Goal: Task Accomplishment & Management: Use online tool/utility

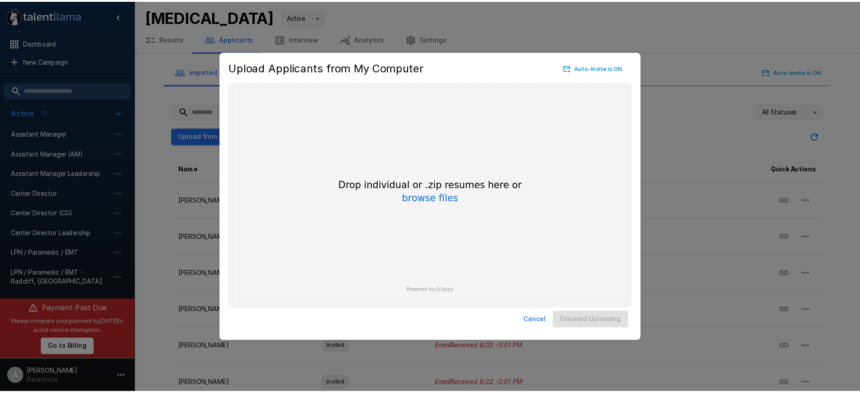
scroll to position [66, 0]
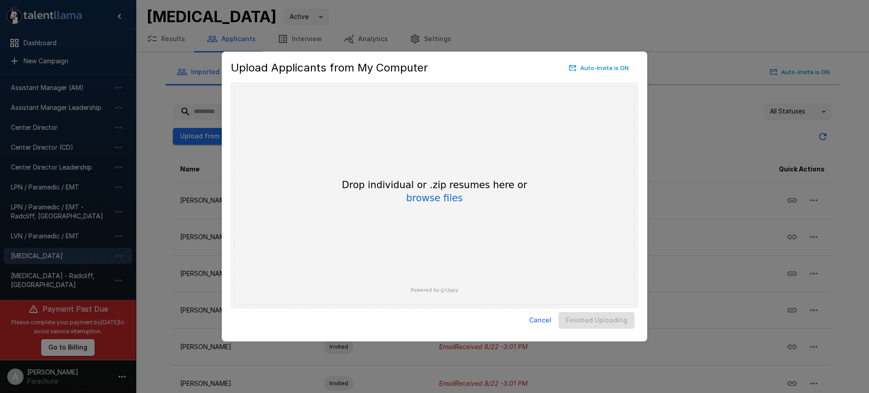
click at [209, 215] on div "Upload Applicants from My Computer Auto-Invite is ON Drop your files here Drop …" at bounding box center [434, 196] width 869 height 393
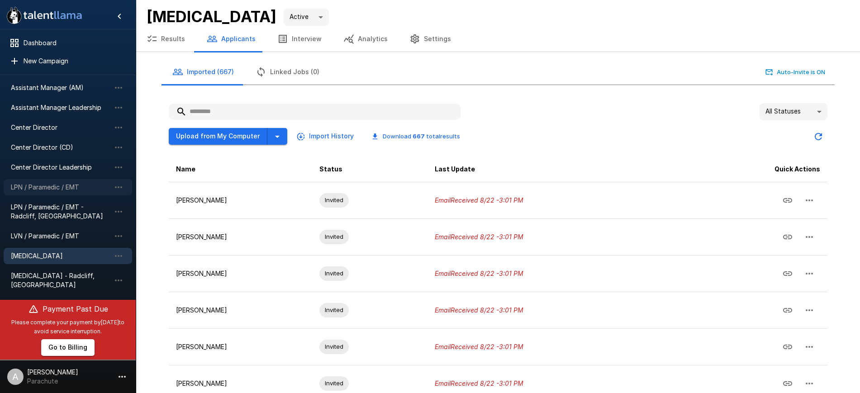
click at [64, 190] on span "LPN / Paramedic / EMT" at bounding box center [61, 187] width 100 height 9
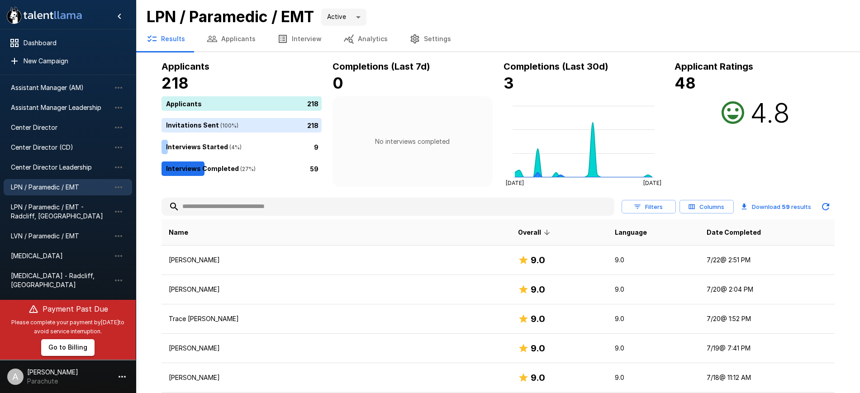
click at [232, 39] on button "Applicants" at bounding box center [231, 38] width 71 height 25
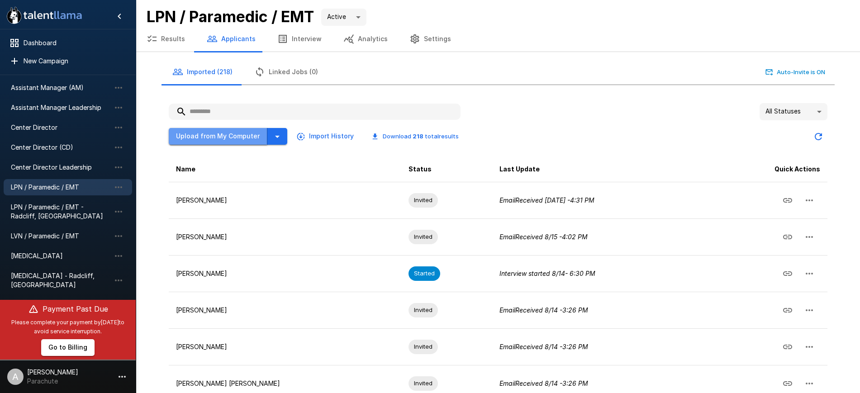
click at [229, 143] on button "Upload from My Computer" at bounding box center [218, 136] width 99 height 17
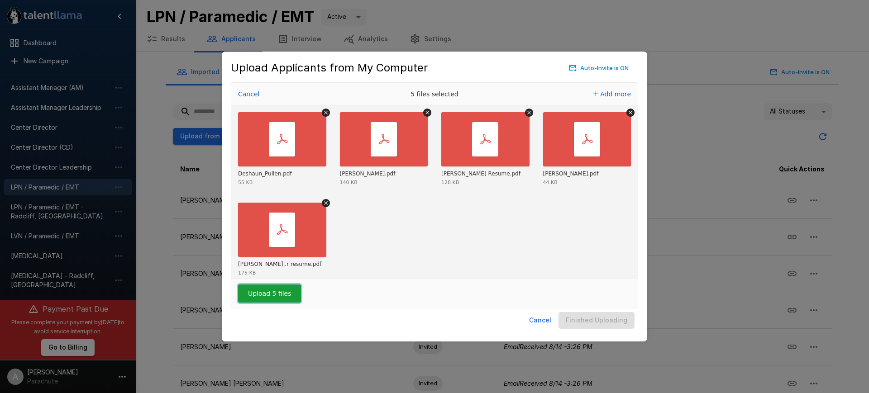
click at [246, 291] on button "Upload 5 files" at bounding box center [269, 294] width 63 height 18
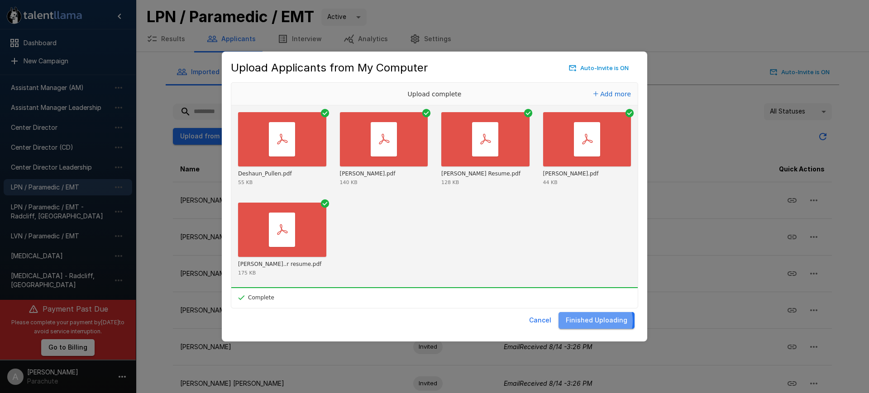
click at [597, 321] on button "Finished Uploading" at bounding box center [596, 320] width 76 height 17
